Goal: Task Accomplishment & Management: Manage account settings

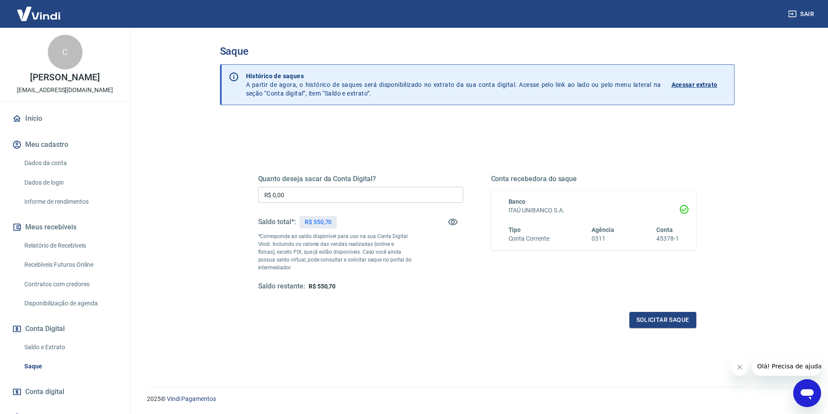
click at [329, 198] on input "R$ 0,00" at bounding box center [360, 195] width 205 height 16
type input "R$ 550,70"
click at [650, 318] on button "Solicitar saque" at bounding box center [662, 320] width 67 height 16
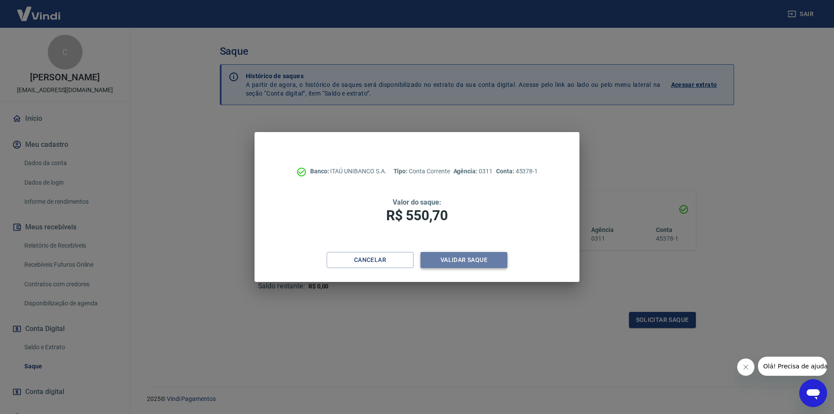
click at [461, 264] on button "Validar saque" at bounding box center [464, 260] width 87 height 16
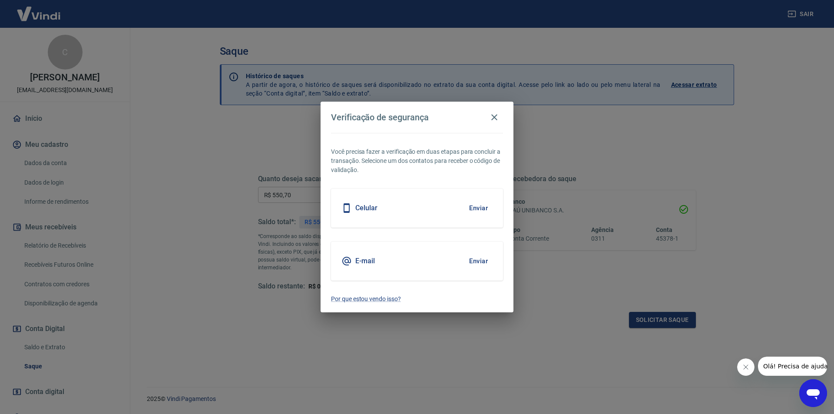
click at [474, 206] on button "Enviar" at bounding box center [478, 208] width 28 height 18
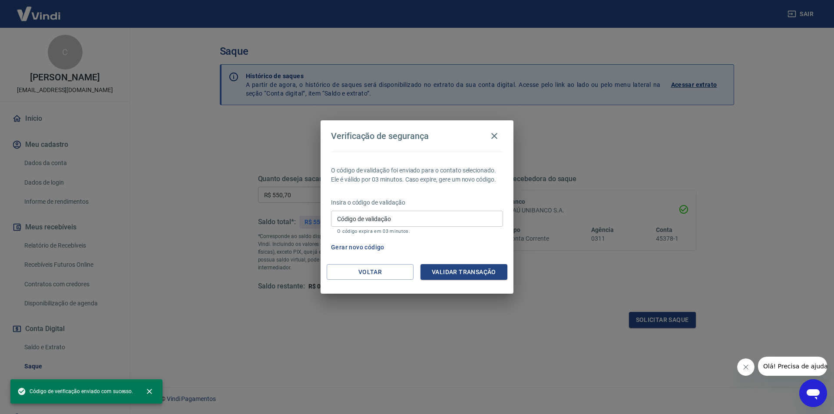
click at [399, 229] on p "O código expira em 03 minutos." at bounding box center [417, 232] width 160 height 6
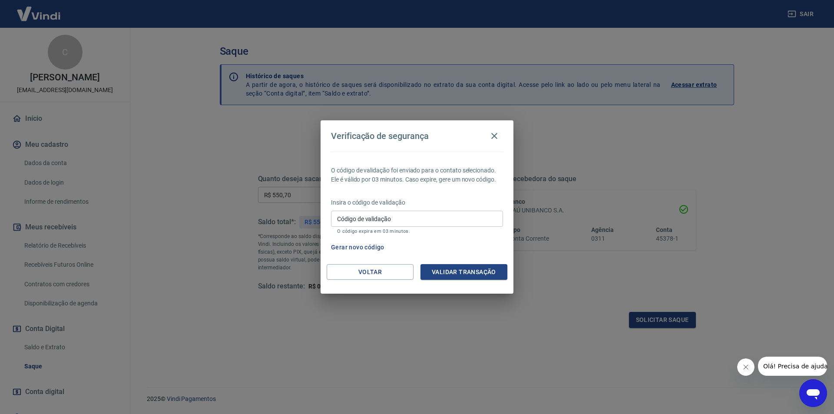
click at [390, 222] on input "Código de validação" at bounding box center [417, 219] width 172 height 16
type input "392020"
click at [463, 275] on button "Validar transação" at bounding box center [464, 272] width 87 height 16
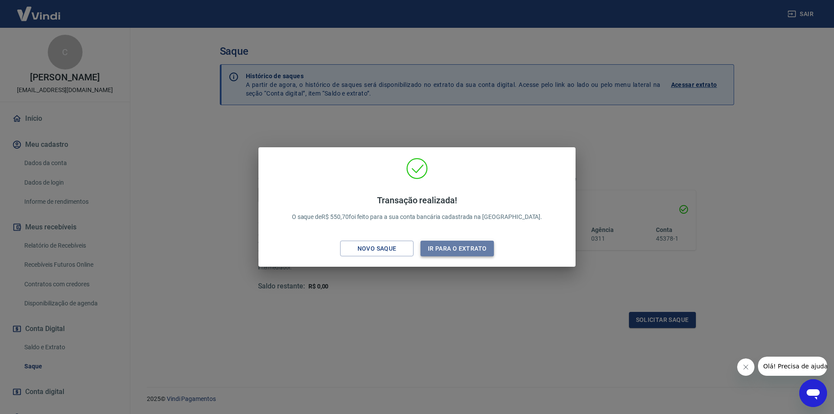
click at [456, 252] on button "Ir para o extrato" at bounding box center [457, 249] width 73 height 16
